Goal: Task Accomplishment & Management: Use online tool/utility

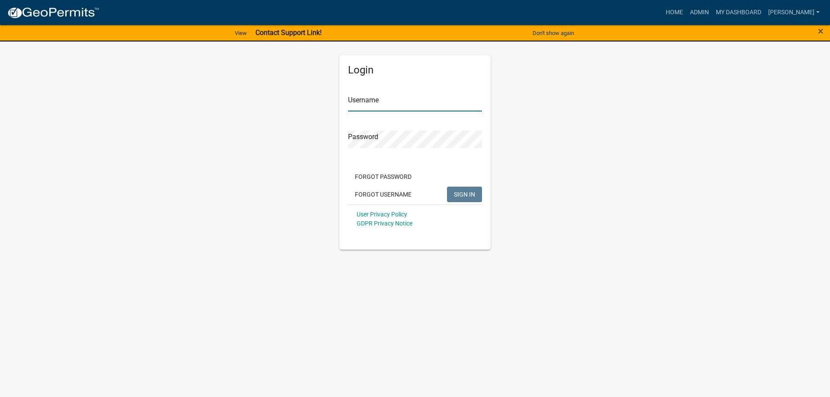
type input "[PERSON_NAME]"
click at [455, 193] on span "SIGN IN" at bounding box center [464, 194] width 21 height 7
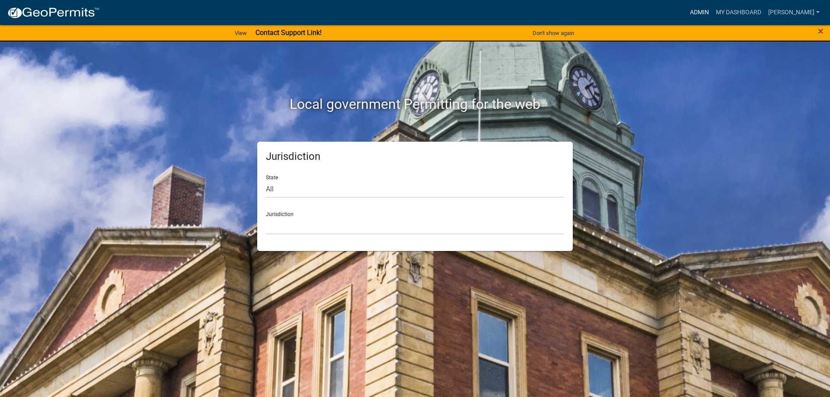
click at [713, 11] on link "Admin" at bounding box center [700, 12] width 26 height 16
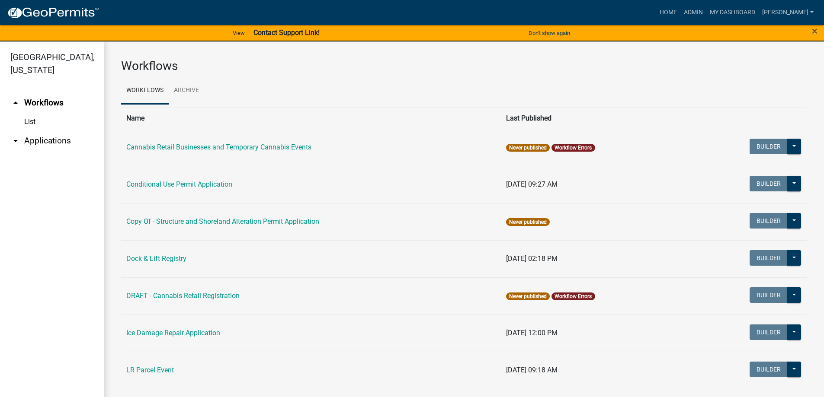
click at [35, 138] on link "arrow_drop_down Applications" at bounding box center [52, 141] width 104 height 21
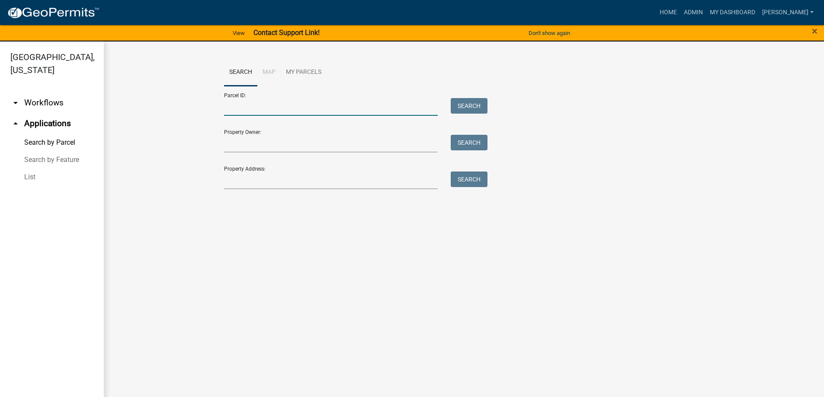
click at [263, 109] on input "Parcel ID:" at bounding box center [331, 107] width 214 height 18
paste input "51000270204000"
type input "51000270204000"
click at [463, 105] on button "Search" at bounding box center [469, 106] width 37 height 16
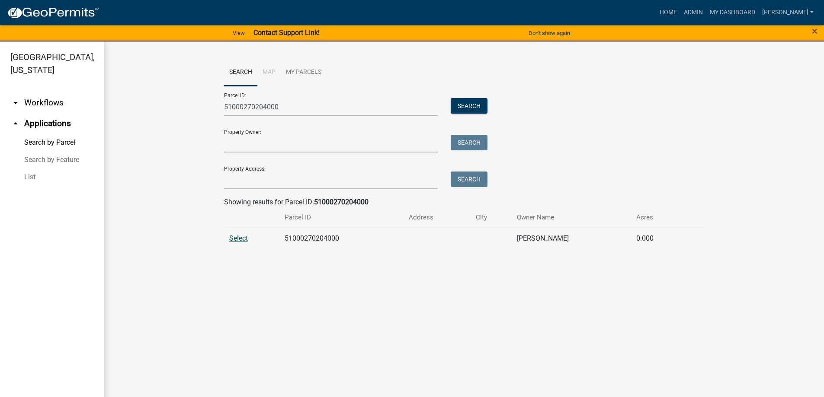
click at [241, 240] on span "Select" at bounding box center [238, 238] width 19 height 8
